Goal: Information Seeking & Learning: Learn about a topic

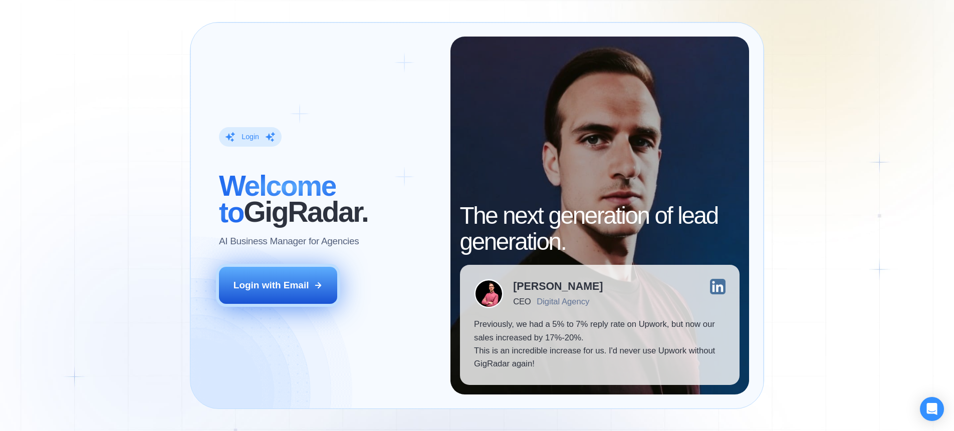
click at [303, 282] on div "Login with Email" at bounding box center [272, 285] width 76 height 13
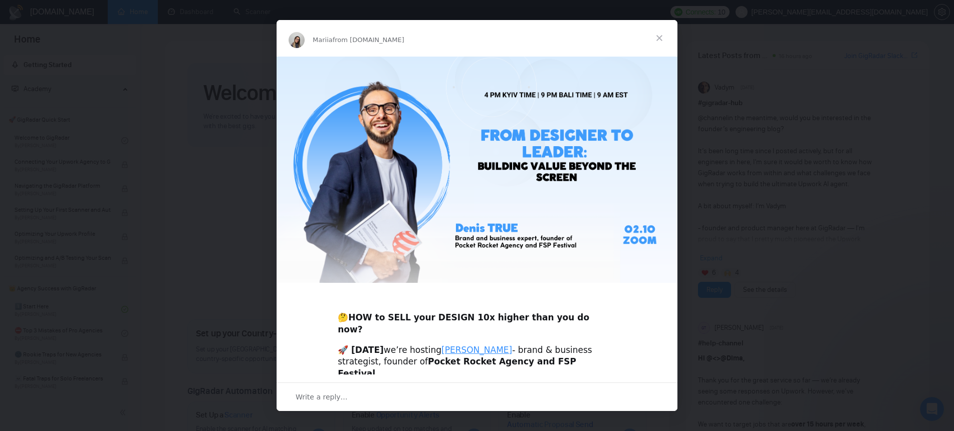
click at [658, 36] on span "Close" at bounding box center [659, 38] width 36 height 36
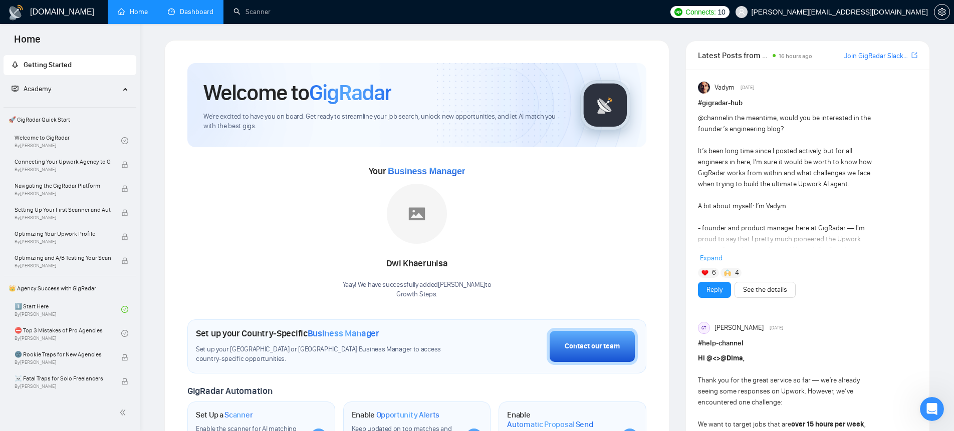
click at [191, 9] on link "Dashboard" at bounding box center [191, 12] width 46 height 9
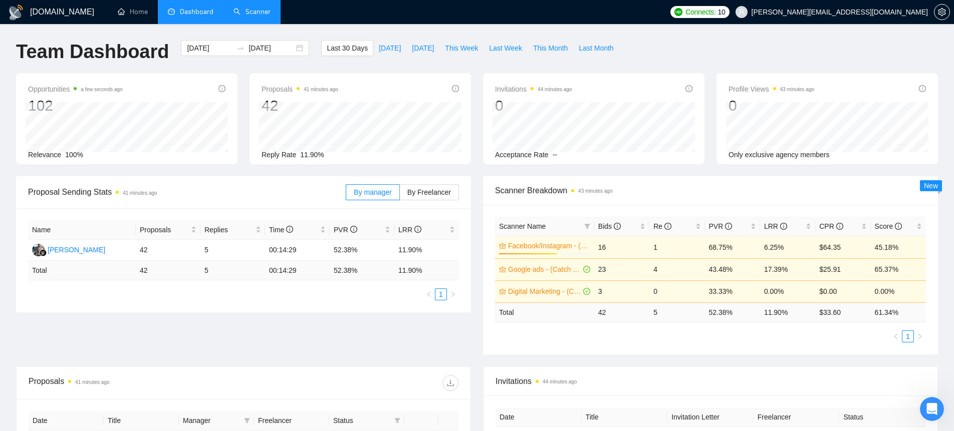
click at [262, 9] on link "Scanner" at bounding box center [252, 12] width 37 height 9
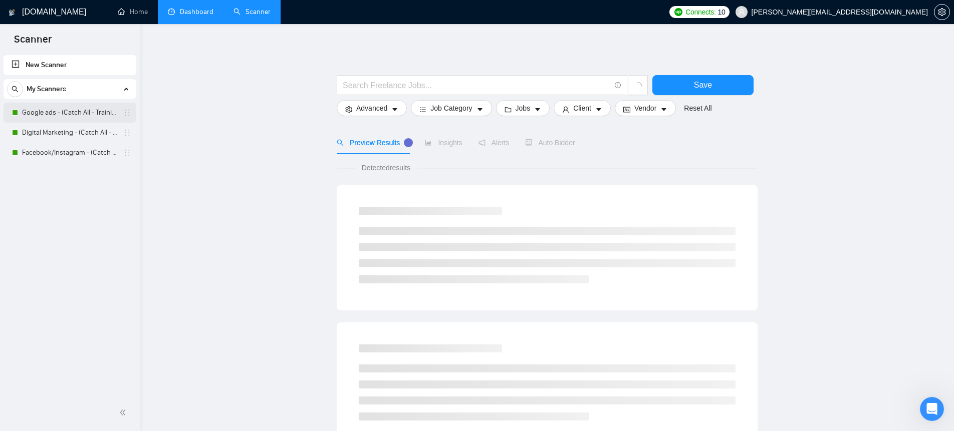
click at [81, 115] on link "Google ads - (Catch All - Training) - $75" at bounding box center [69, 113] width 95 height 20
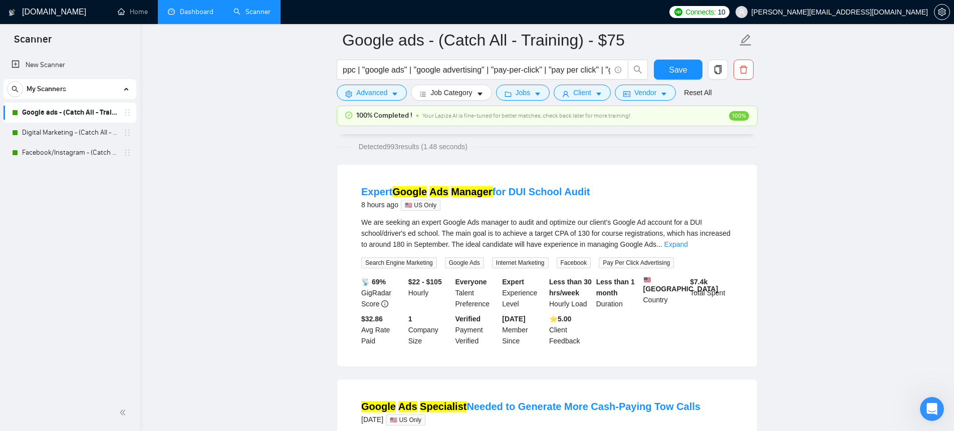
scroll to position [24, 0]
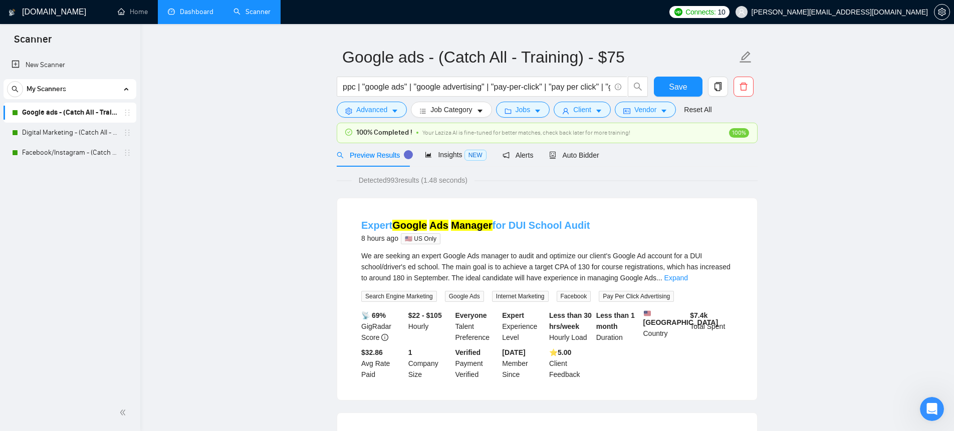
click at [505, 226] on link "Expert Google Ads Manager for DUI School Audit" at bounding box center [475, 225] width 229 height 11
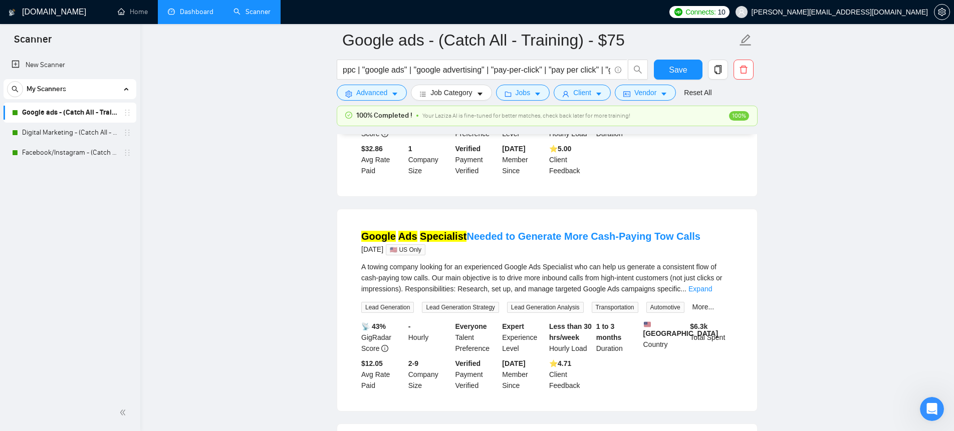
scroll to position [238, 0]
click at [65, 135] on link "Digital Marketing - (Catch All - Training)-$100 hr." at bounding box center [69, 133] width 95 height 20
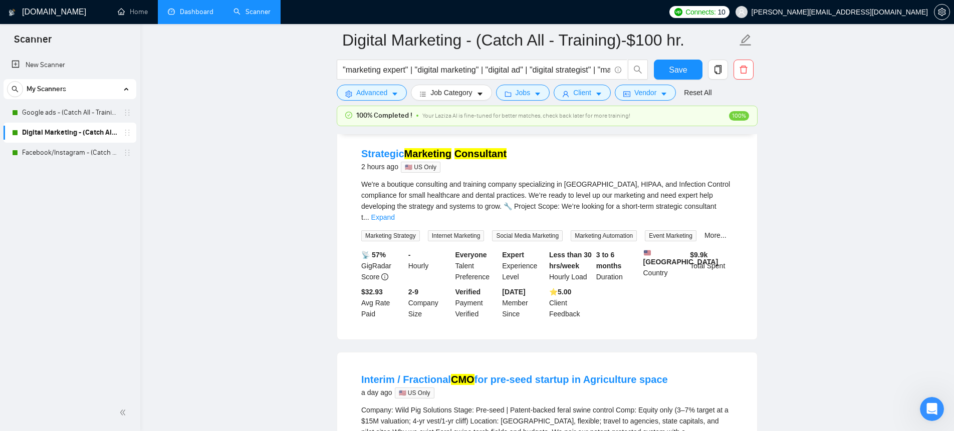
scroll to position [103, 0]
click at [386, 151] on link "Strategic Marketing Consultant" at bounding box center [433, 154] width 145 height 11
click at [397, 151] on link "Strategic Marketing Consultant" at bounding box center [433, 154] width 145 height 11
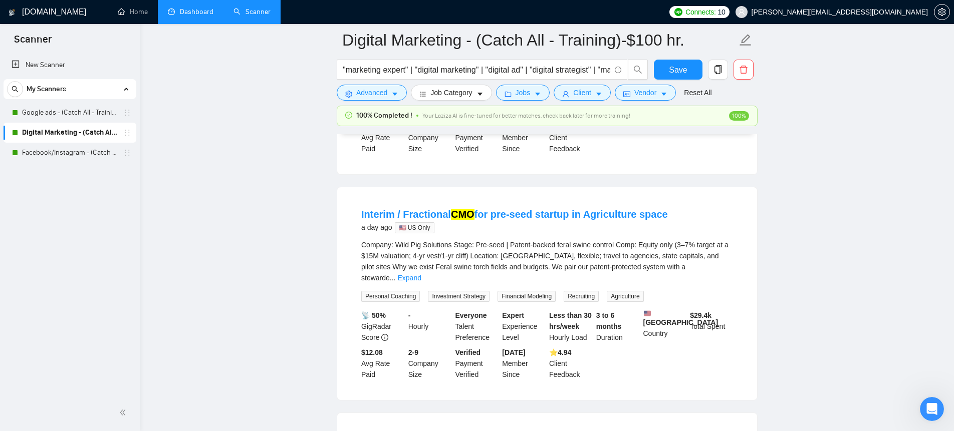
scroll to position [270, 0]
click at [508, 219] on link "Interim / Fractional CMO for pre-seed startup in Agriculture space" at bounding box center [514, 213] width 307 height 11
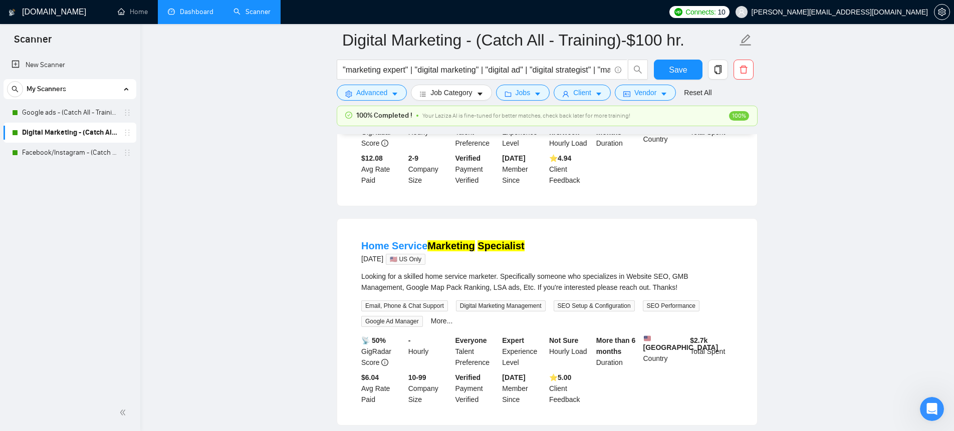
scroll to position [466, 0]
click at [409, 250] on link "Home Service Marketing Specialist" at bounding box center [442, 244] width 163 height 11
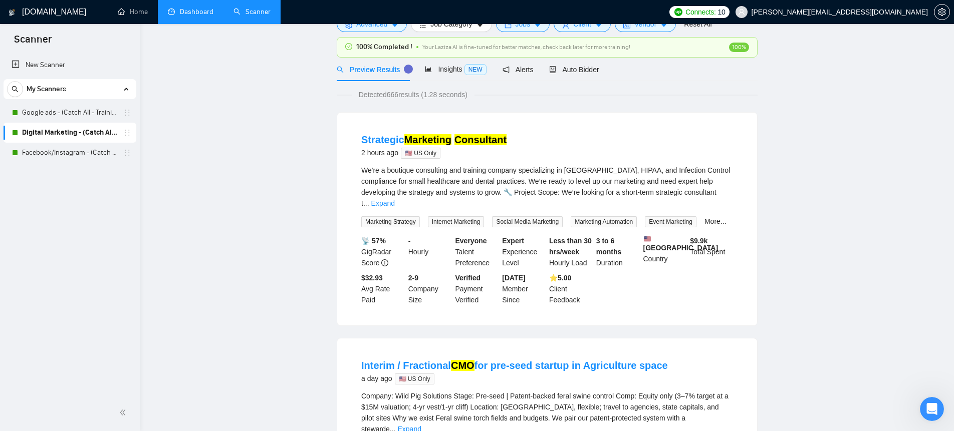
scroll to position [10, 0]
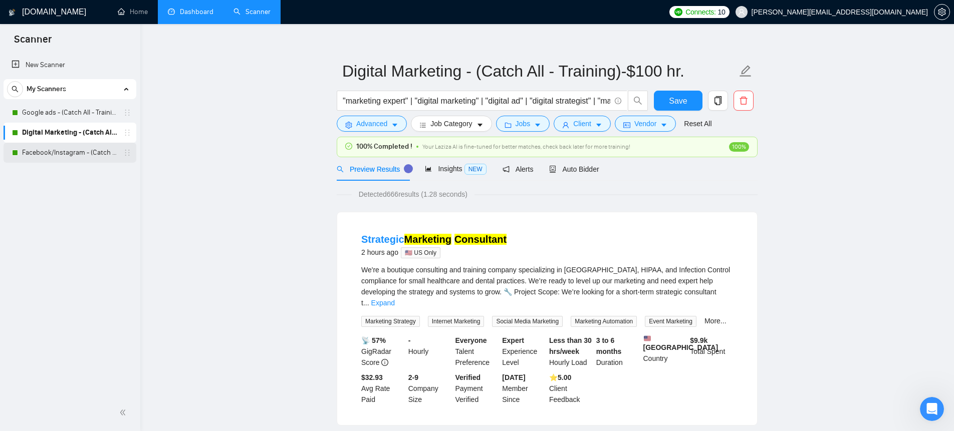
click at [49, 148] on link "Facebook/Instagram - (Catch All - Training)" at bounding box center [69, 153] width 95 height 20
